Goal: Task Accomplishment & Management: Manage account settings

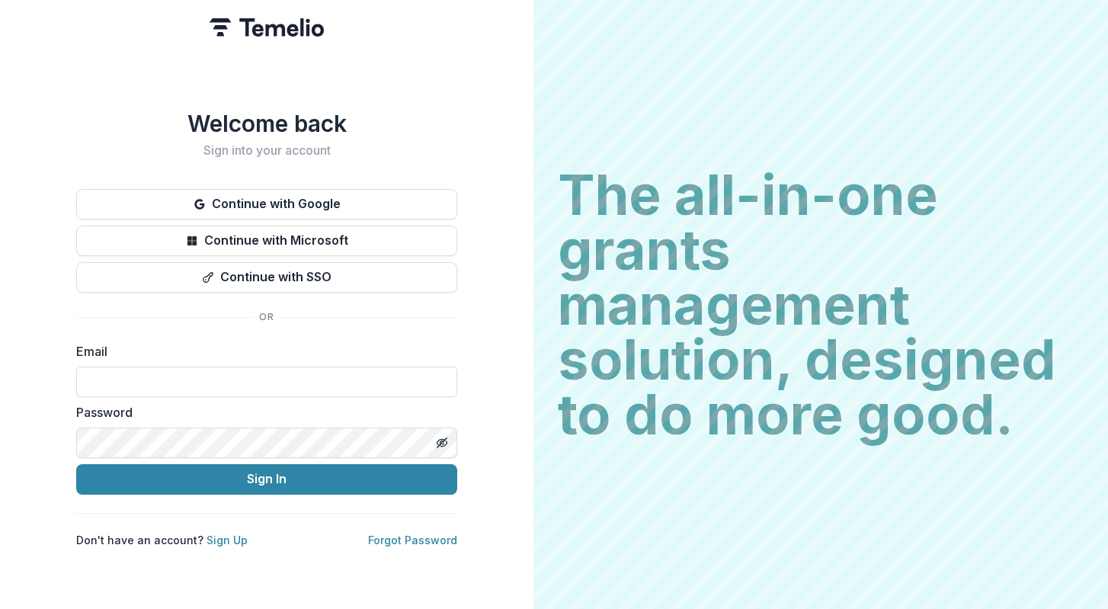
type input "**********"
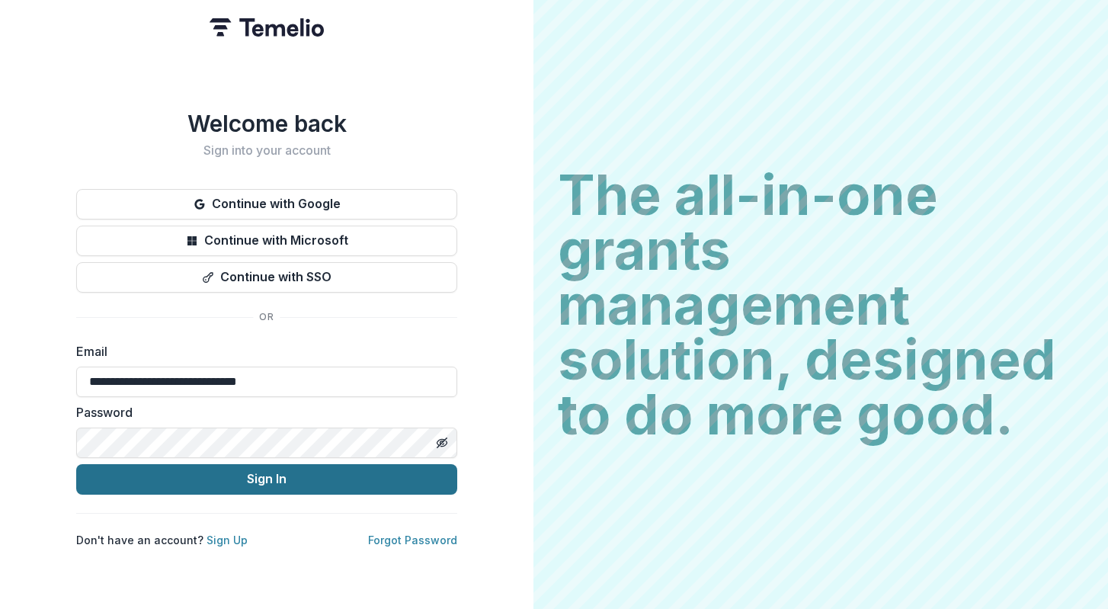
click at [325, 484] on button "Sign In" at bounding box center [266, 479] width 381 height 30
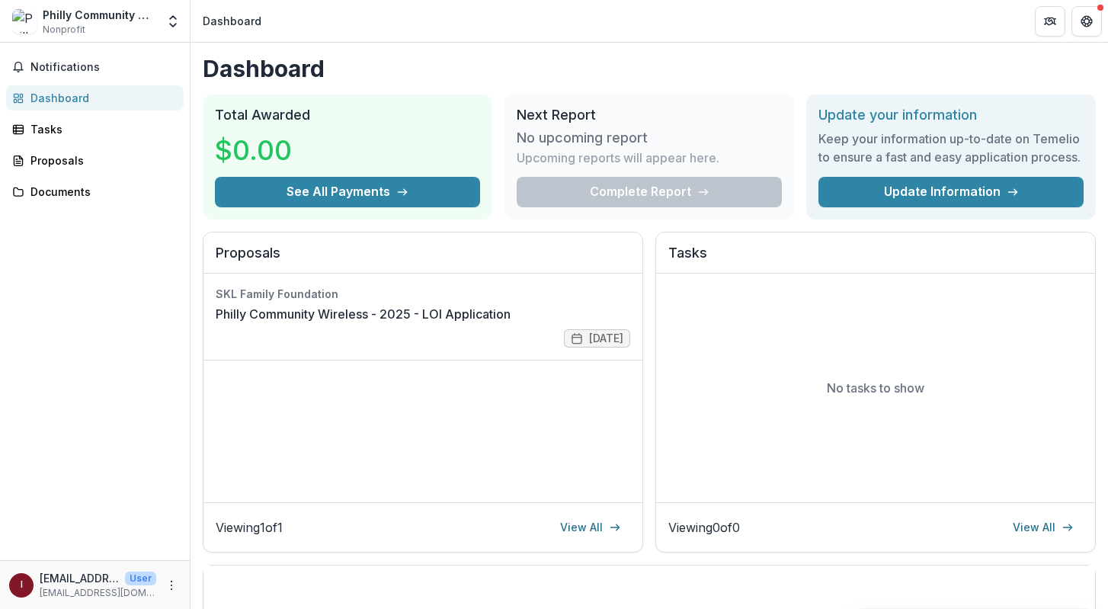
click at [149, 25] on div "Philly Community Wireless Nonprofit" at bounding box center [100, 22] width 114 height 30
click at [112, 11] on div "Philly Community Wireless" at bounding box center [100, 15] width 114 height 16
click at [1090, 17] on icon "Get Help" at bounding box center [1086, 21] width 12 height 12
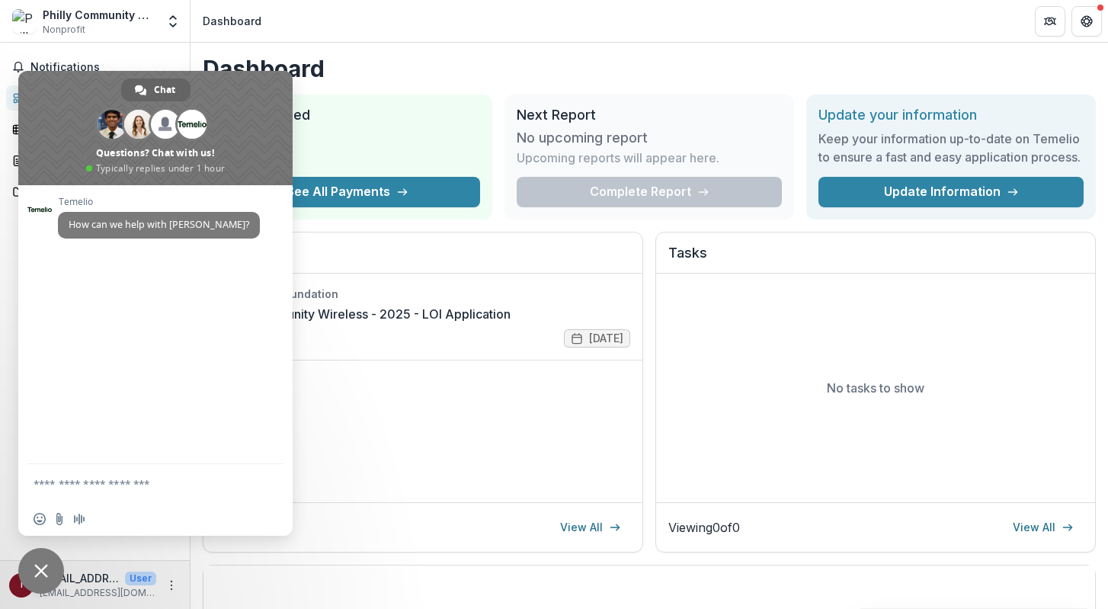
click at [459, 103] on div "Total Awarded $0.00 See All Payments" at bounding box center [348, 156] width 290 height 125
click at [43, 569] on span "Close chat" at bounding box center [41, 571] width 14 height 14
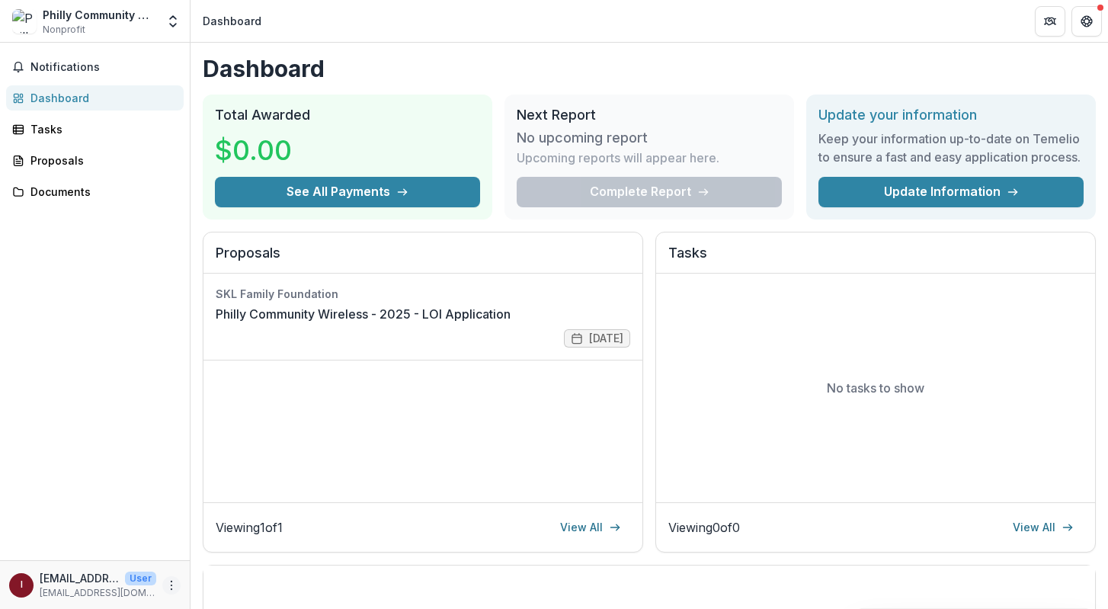
click at [167, 584] on icon "More" at bounding box center [171, 585] width 12 height 12
click at [232, 579] on button "Logout" at bounding box center [271, 577] width 163 height 25
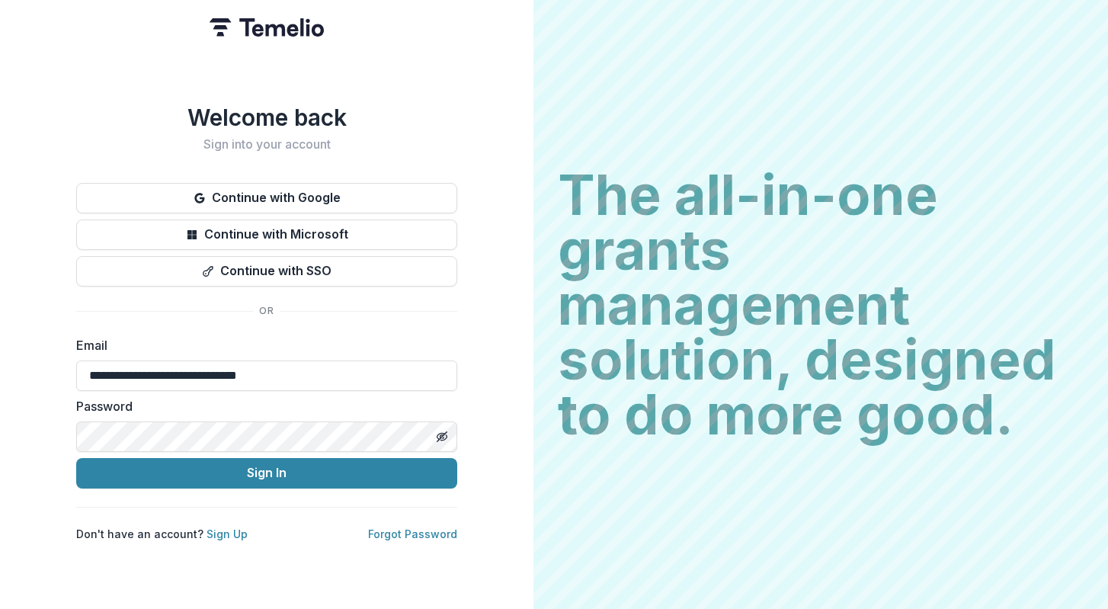
click at [76, 360] on div at bounding box center [76, 360] width 0 height 0
type input "**********"
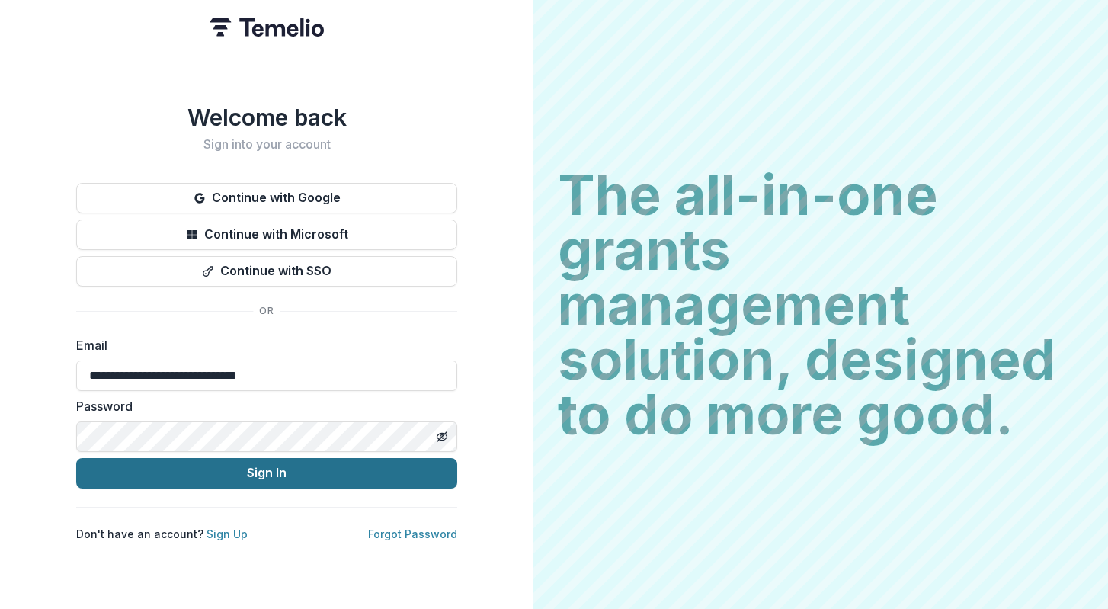
click at [279, 471] on button "Sign In" at bounding box center [266, 473] width 381 height 30
